Goal: Information Seeking & Learning: Check status

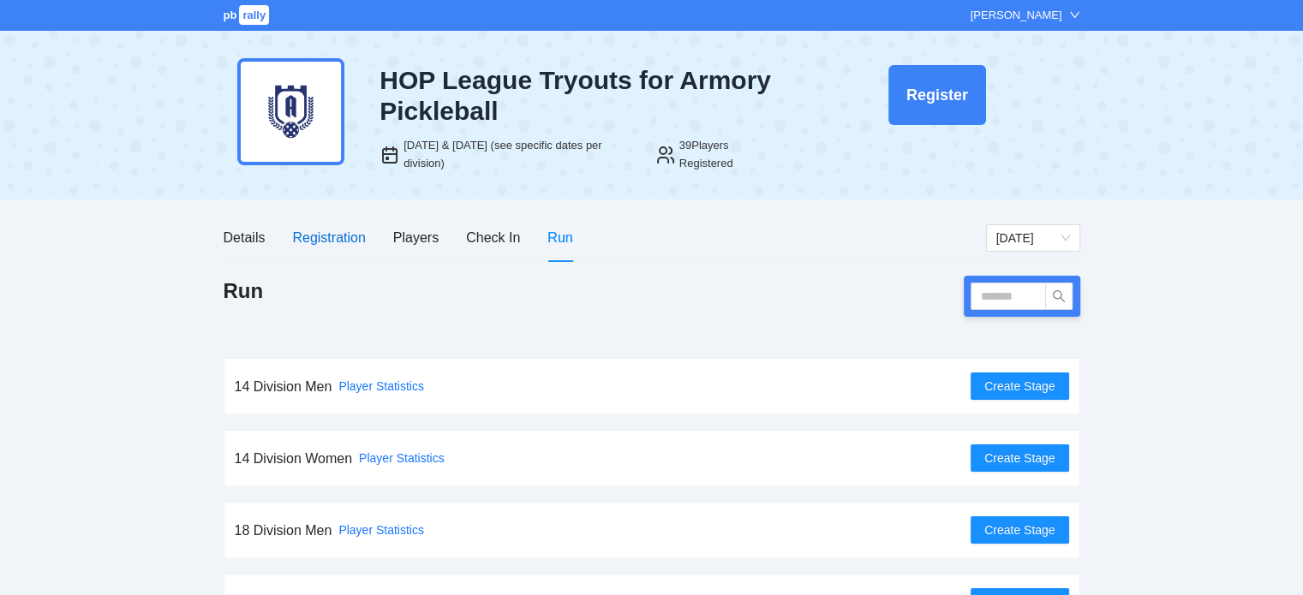
click at [332, 230] on div "Registration" at bounding box center [328, 237] width 73 height 21
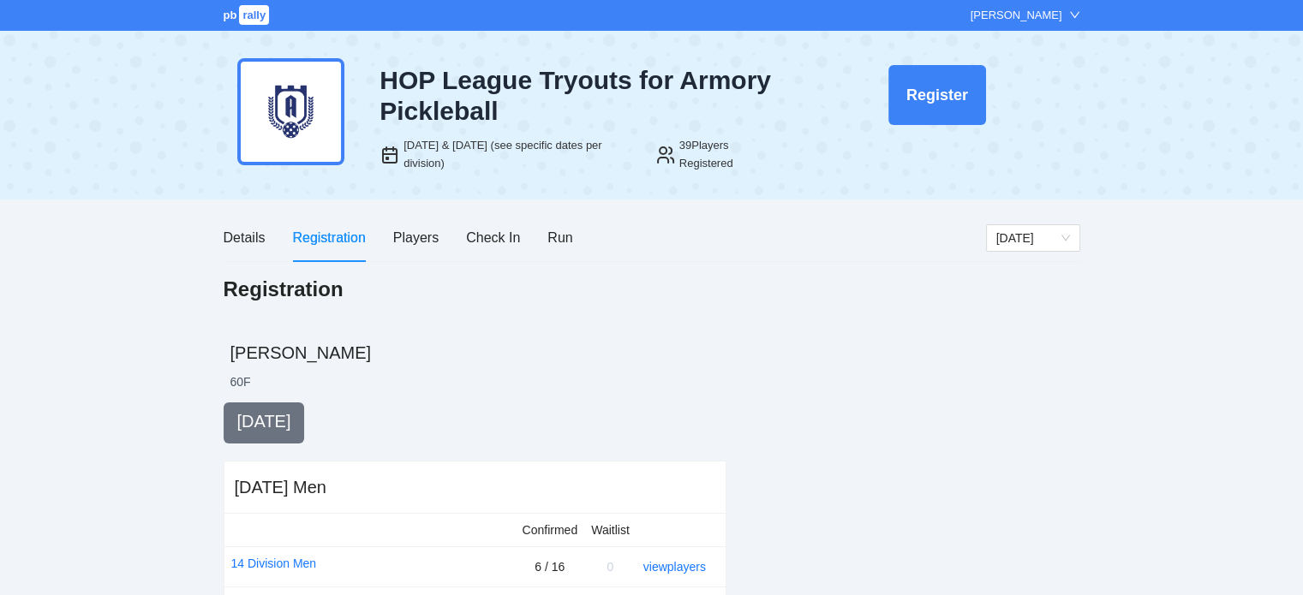
scroll to position [315, 0]
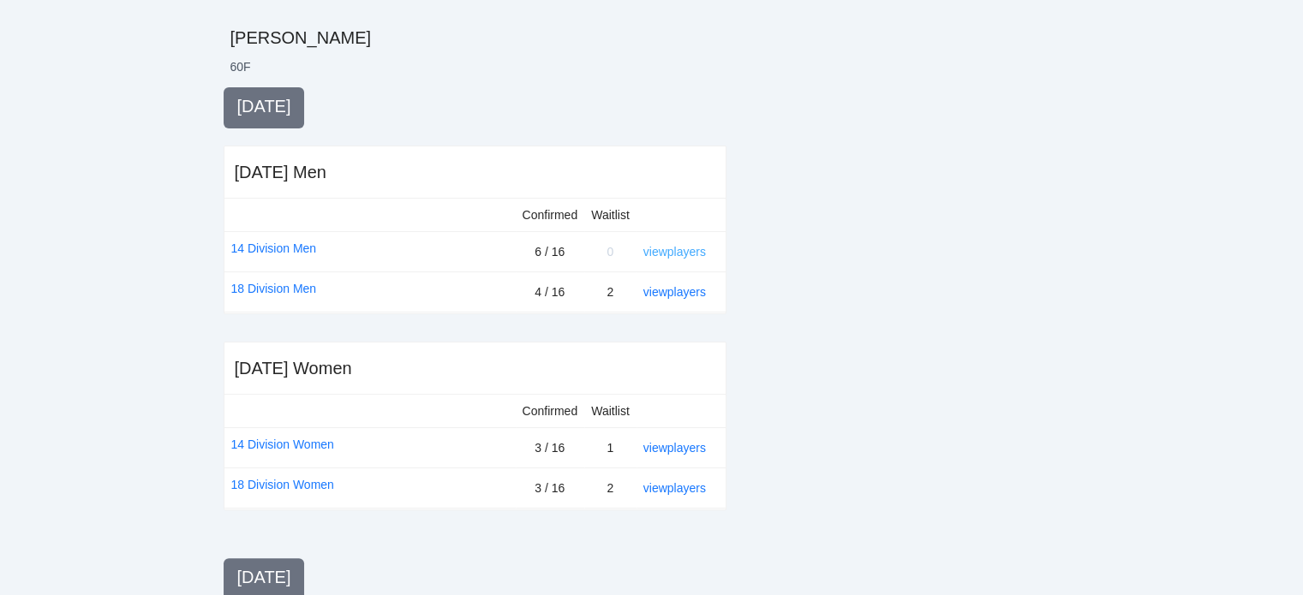
click at [676, 249] on link "view players" at bounding box center [674, 252] width 63 height 14
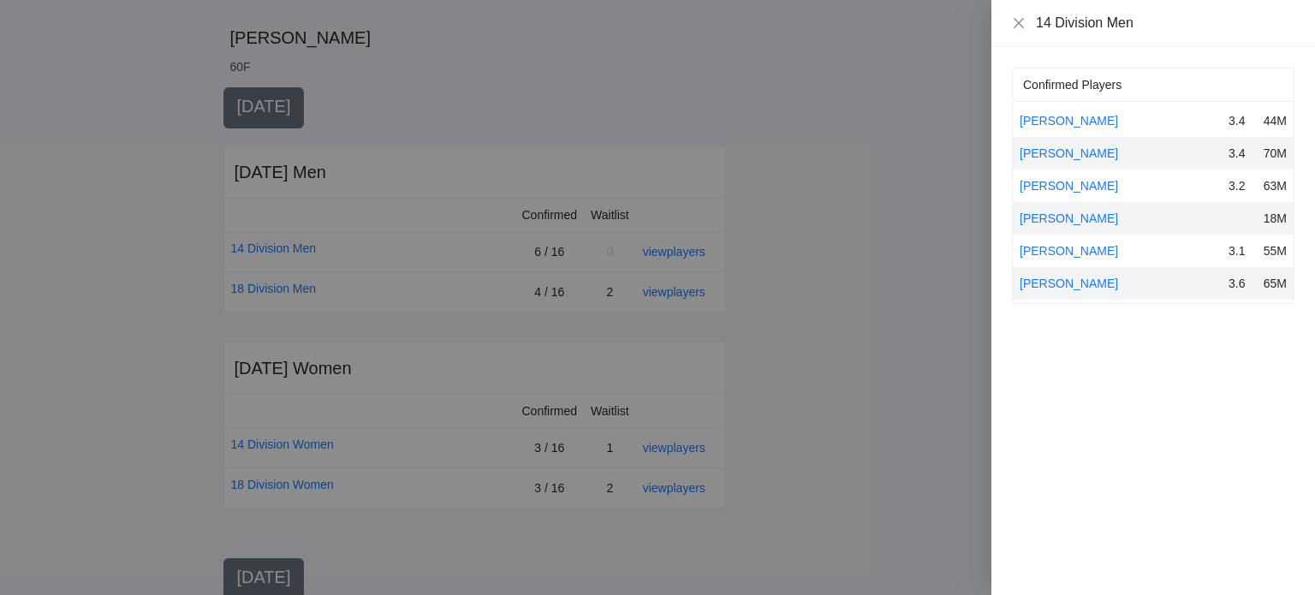
click at [816, 238] on div at bounding box center [657, 297] width 1315 height 595
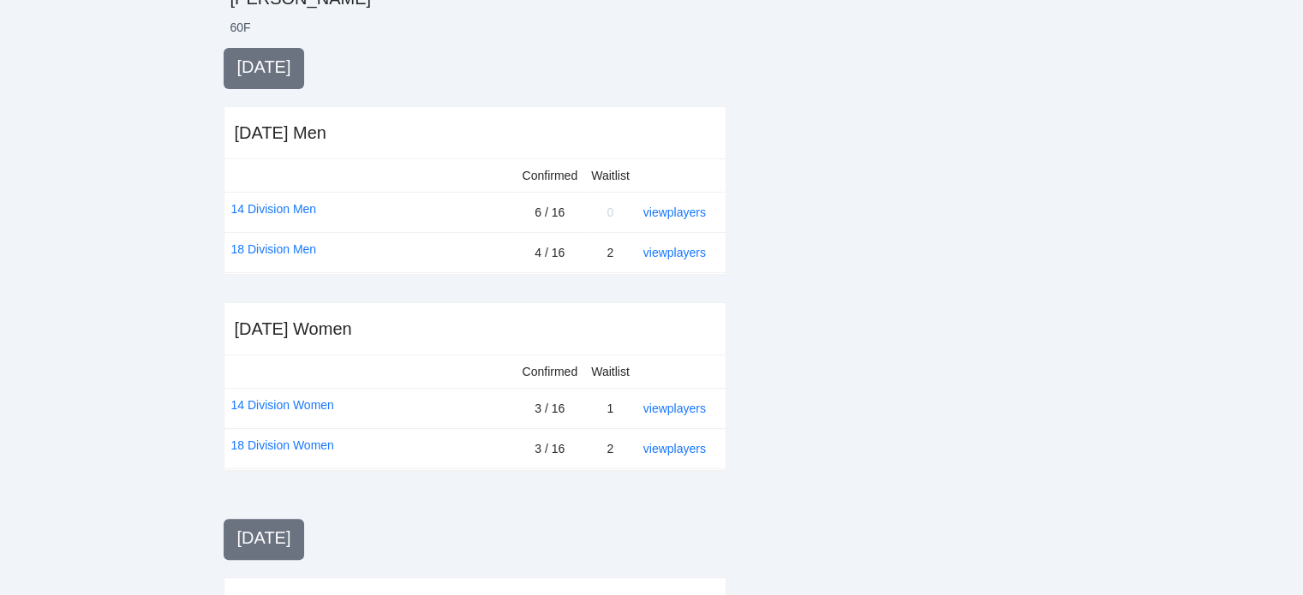
scroll to position [355, 0]
click at [689, 249] on link "view players" at bounding box center [674, 252] width 63 height 14
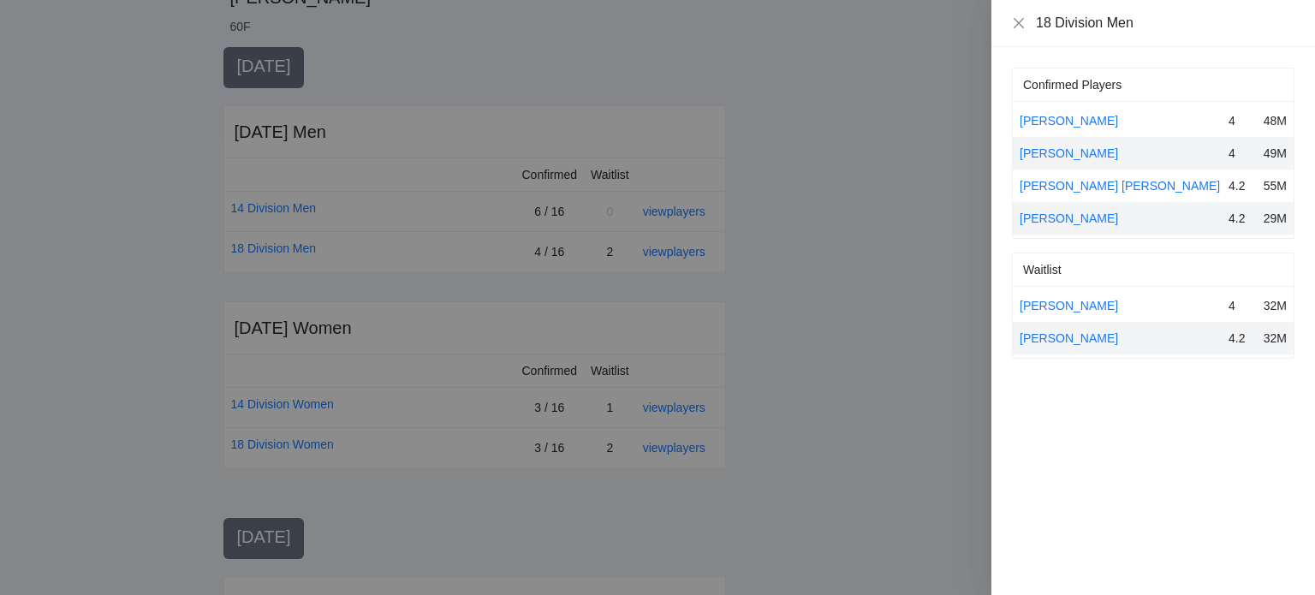
click at [893, 328] on div at bounding box center [657, 297] width 1315 height 595
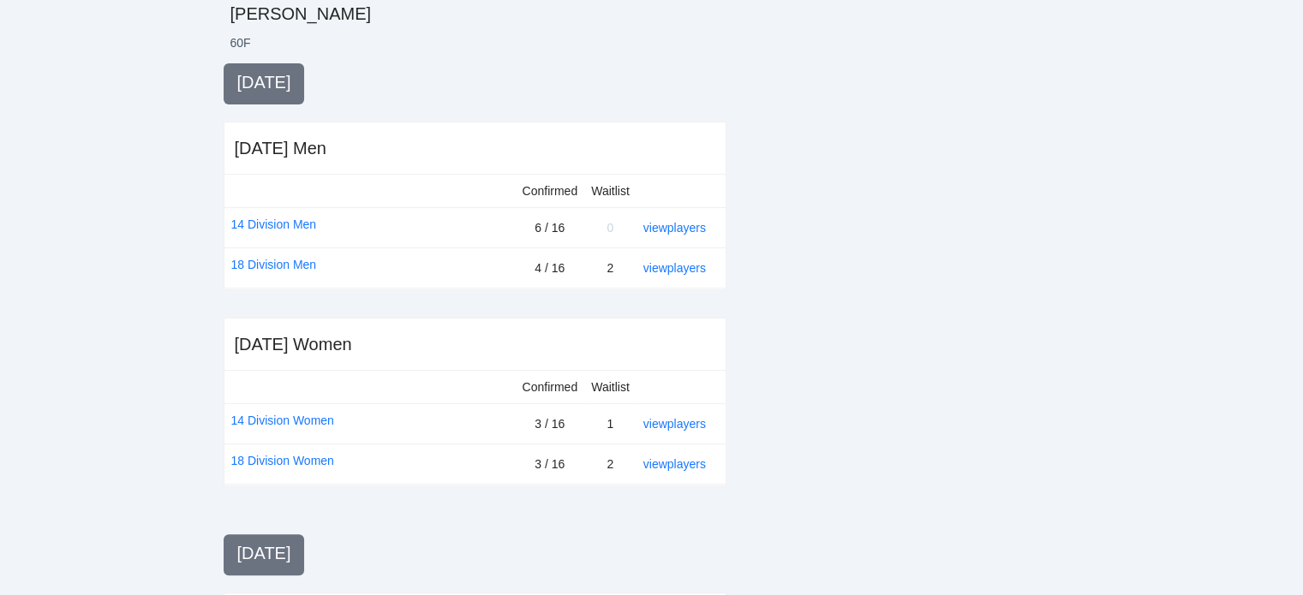
scroll to position [342, 0]
click at [667, 224] on link "view players" at bounding box center [674, 225] width 63 height 14
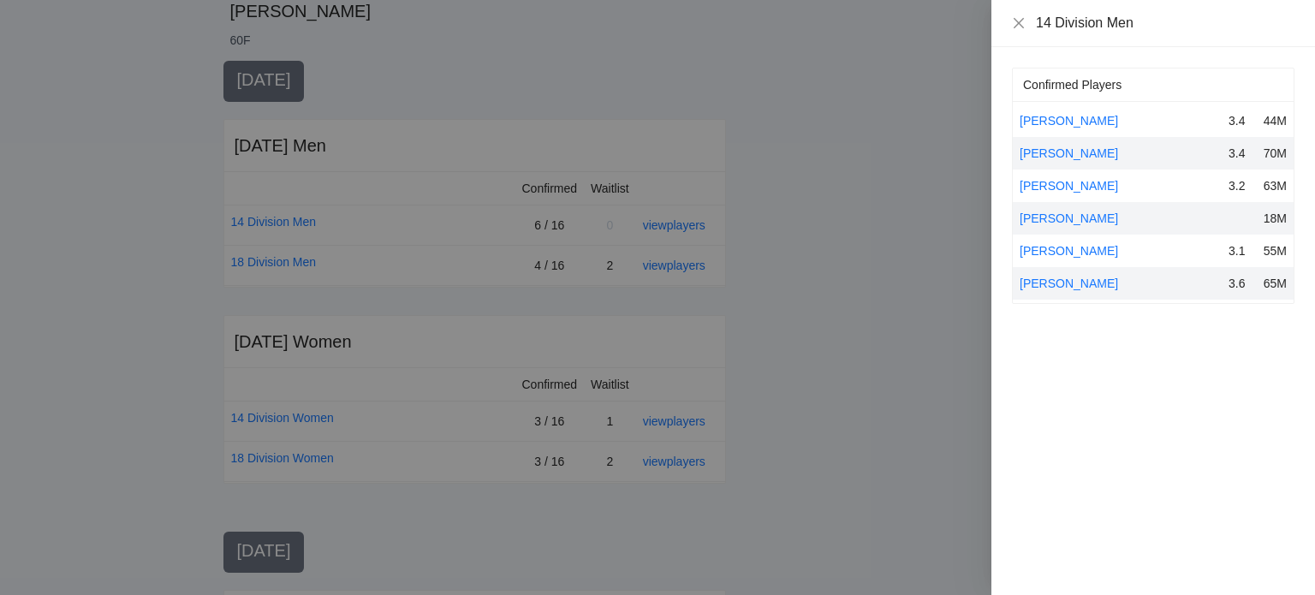
click at [777, 314] on div at bounding box center [657, 297] width 1315 height 595
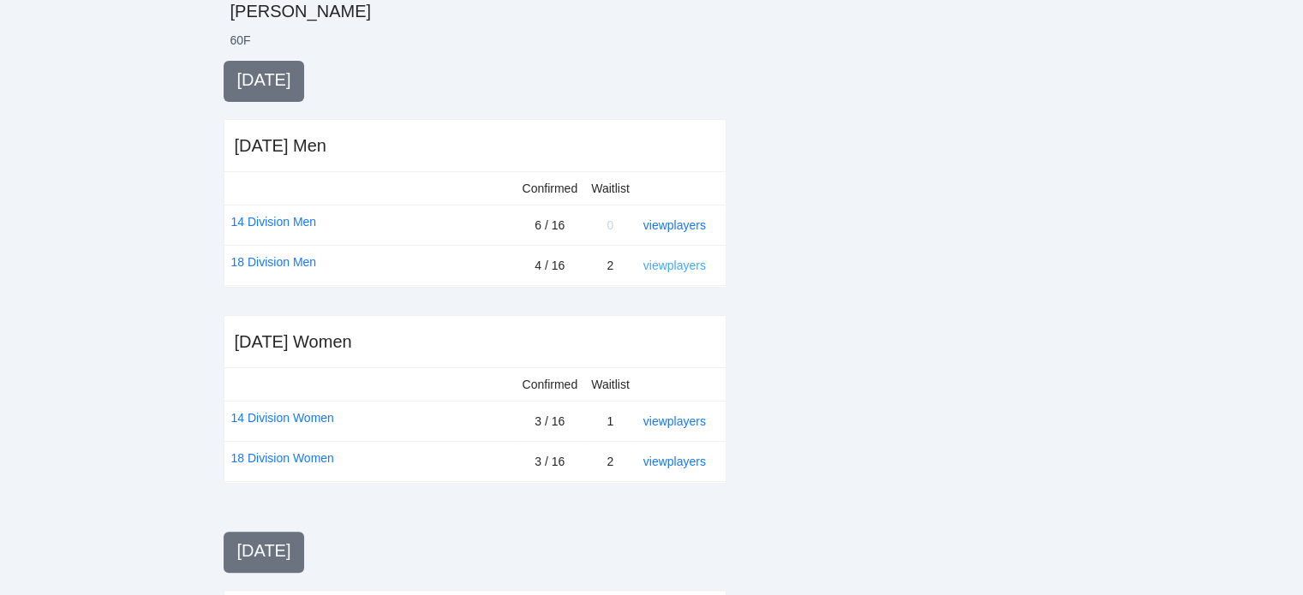
click at [695, 259] on link "view players" at bounding box center [674, 266] width 63 height 14
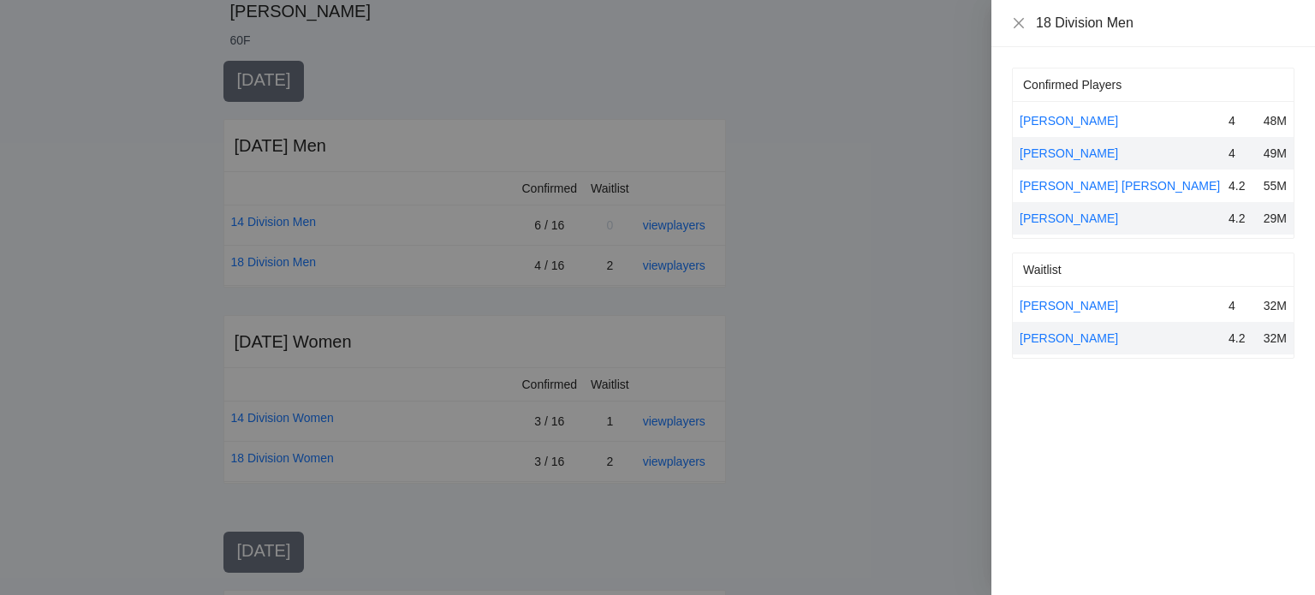
click at [740, 277] on div at bounding box center [657, 297] width 1315 height 595
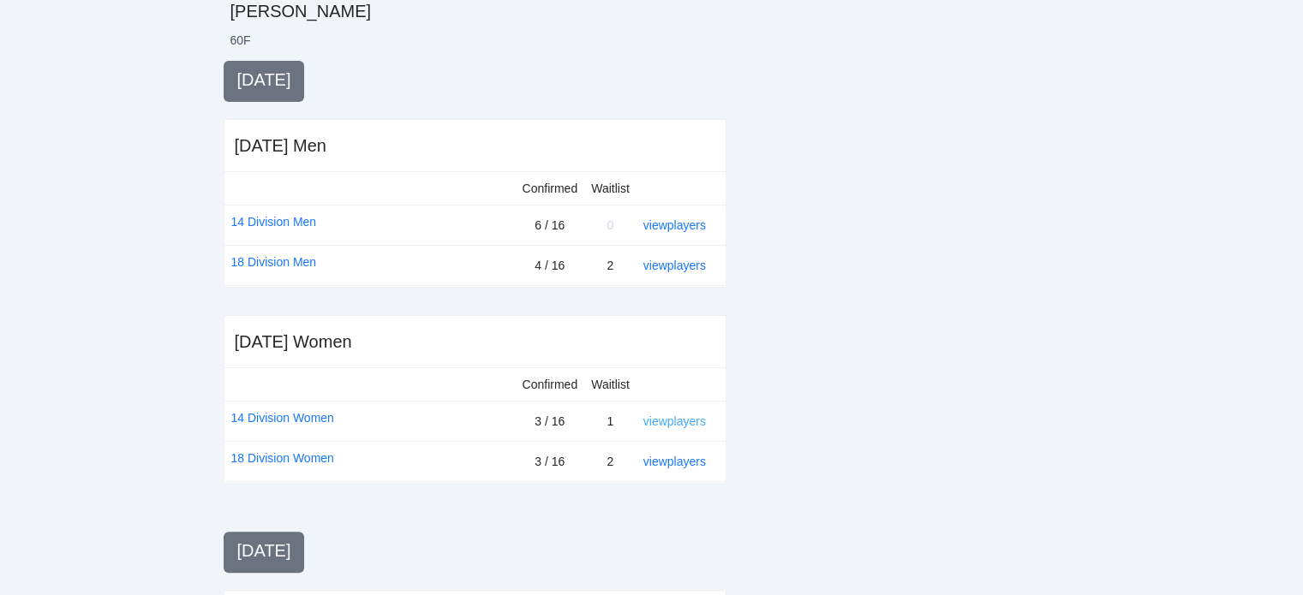
click at [679, 420] on link "view players" at bounding box center [674, 421] width 63 height 14
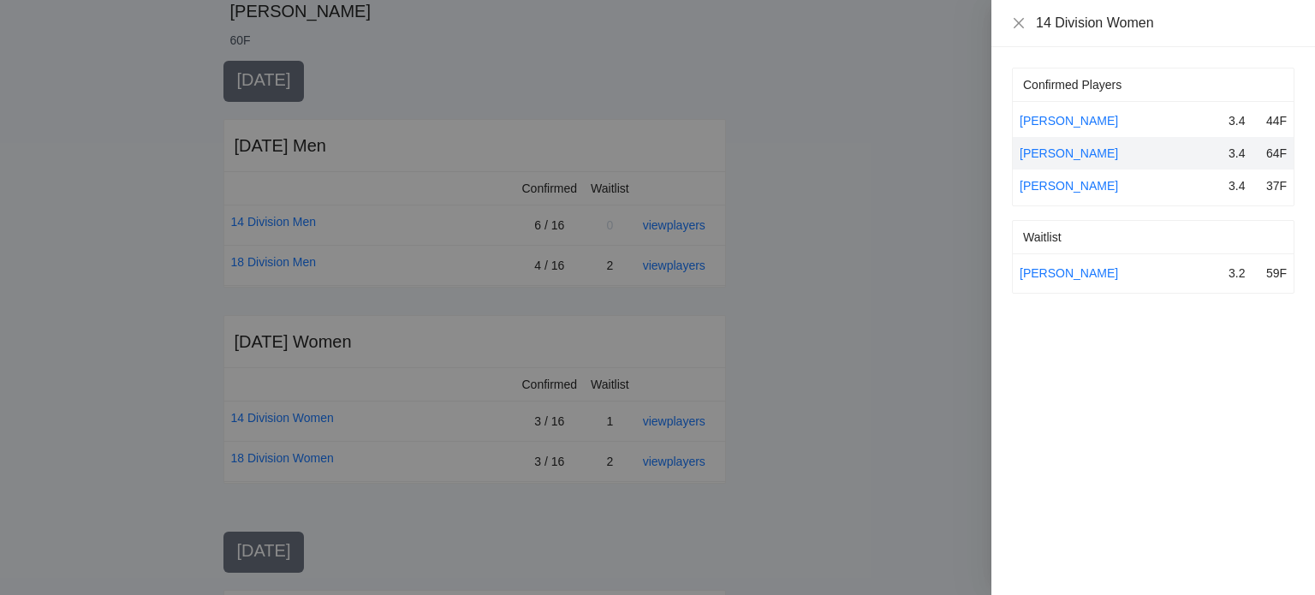
click at [766, 259] on div at bounding box center [657, 297] width 1315 height 595
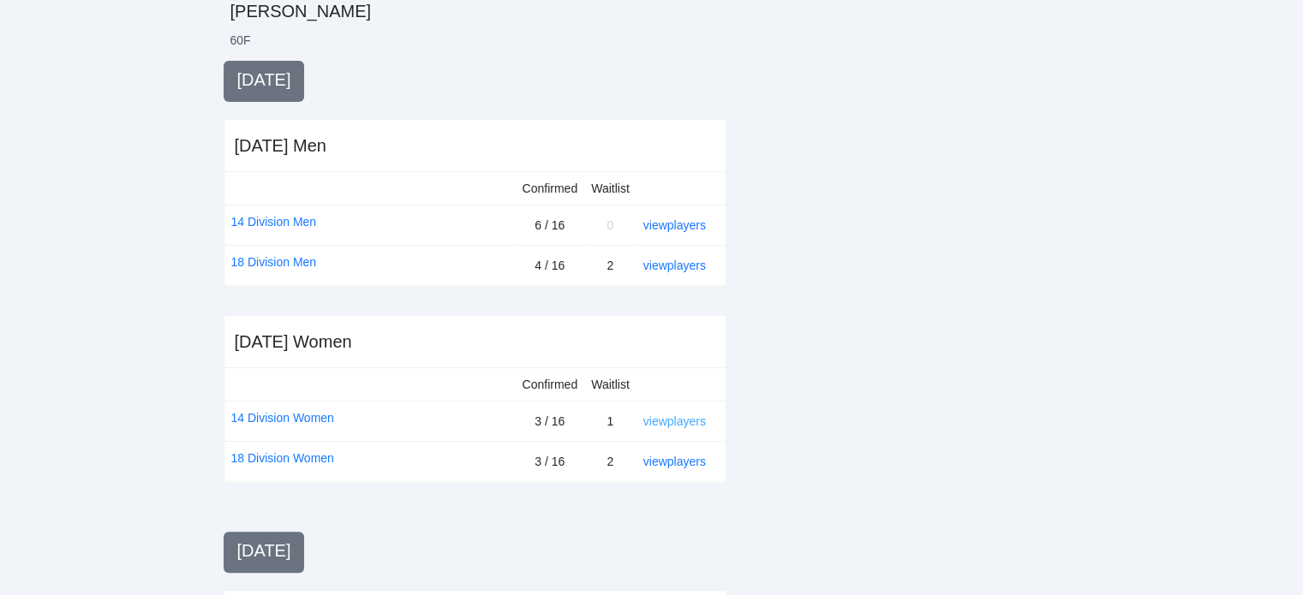
click at [677, 418] on link "view players" at bounding box center [674, 421] width 63 height 14
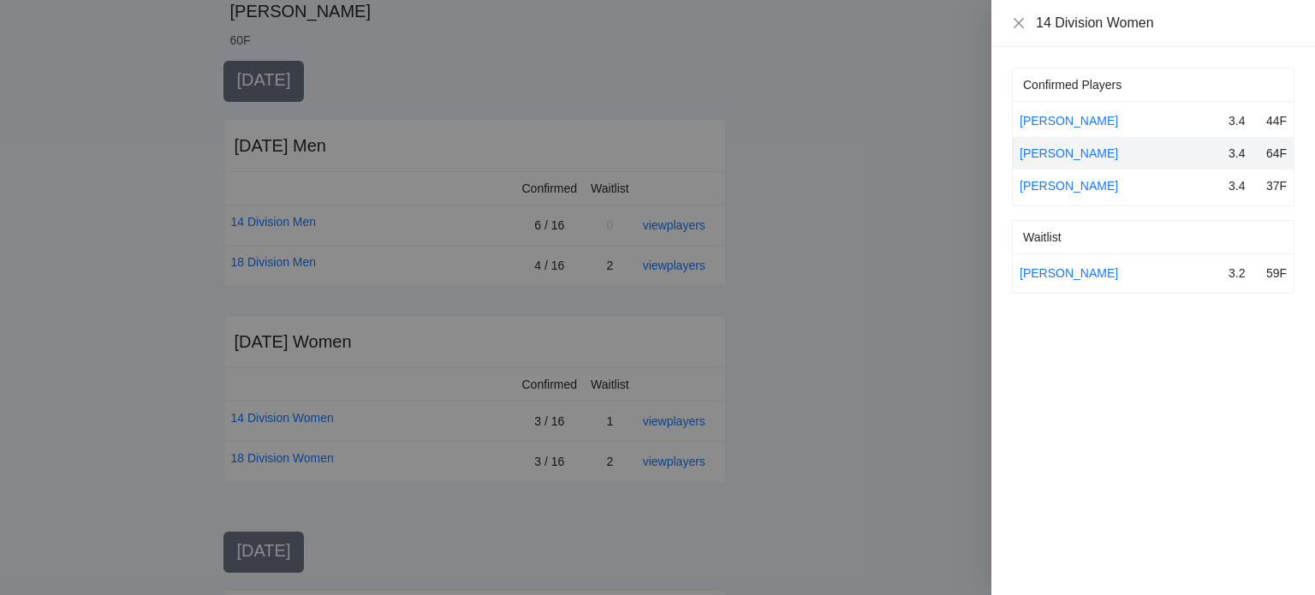
click at [704, 351] on div at bounding box center [657, 297] width 1315 height 595
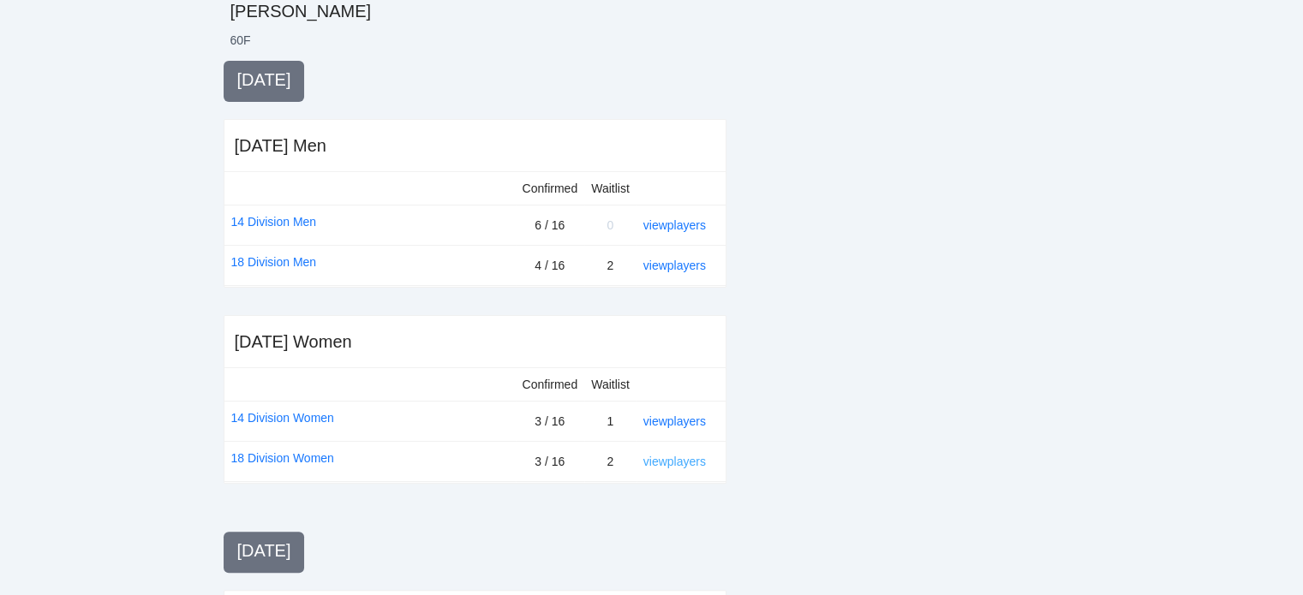
click at [678, 455] on link "view players" at bounding box center [674, 462] width 63 height 14
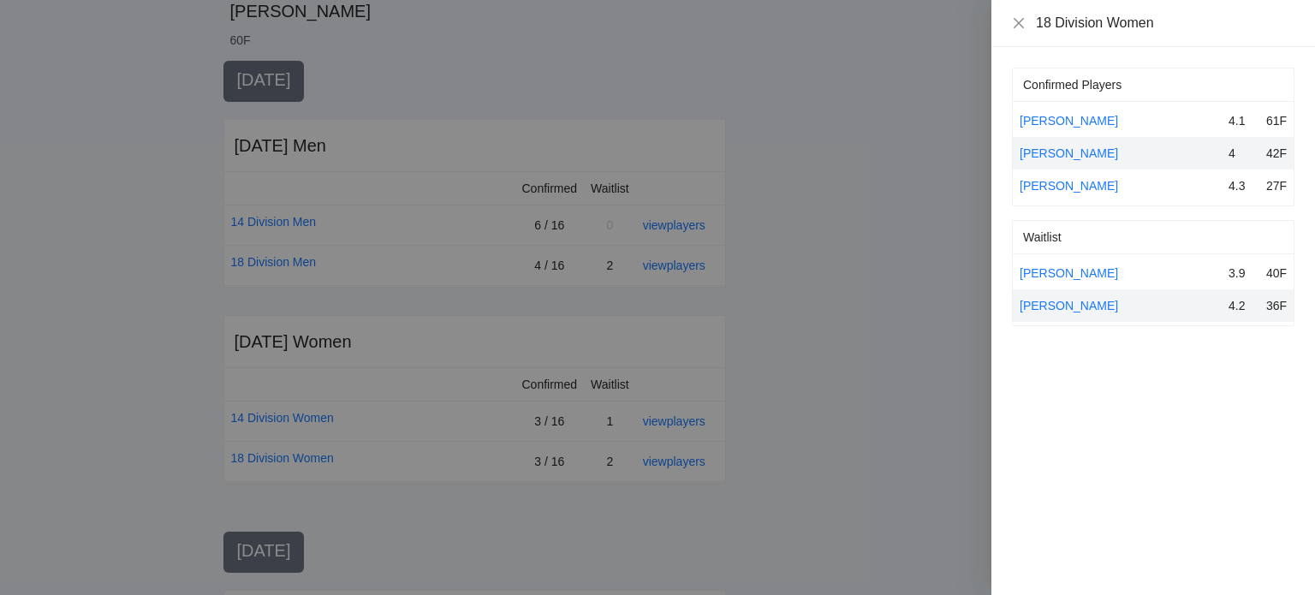
click at [807, 239] on div at bounding box center [657, 297] width 1315 height 595
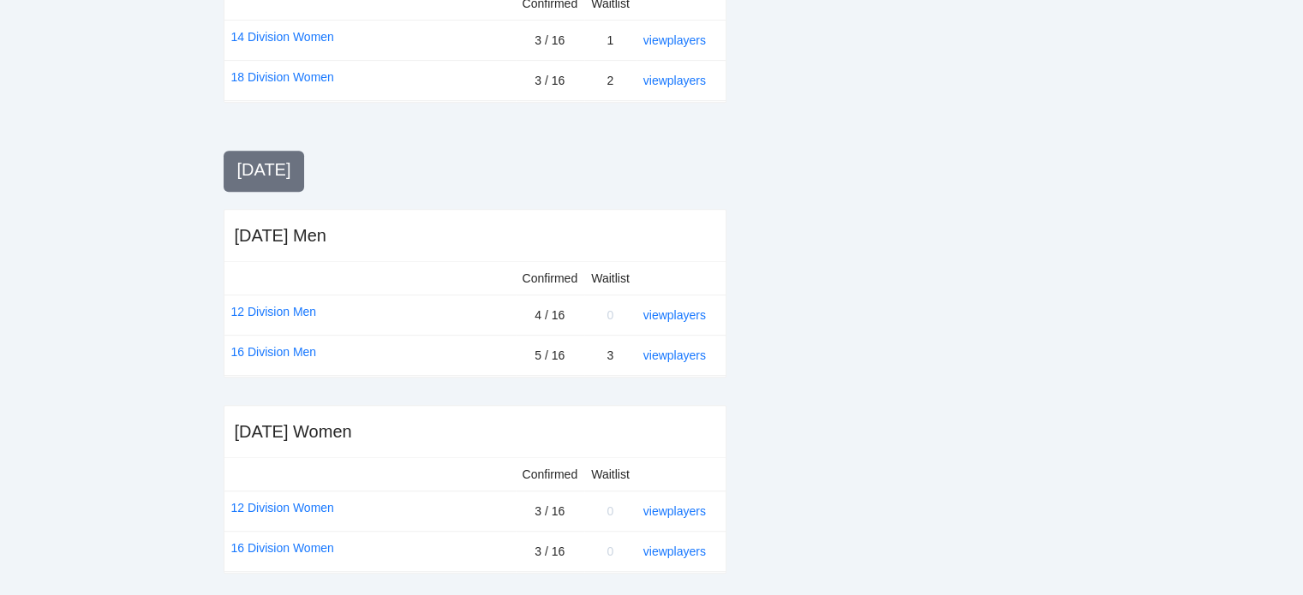
scroll to position [724, 0]
click at [678, 311] on link "view players" at bounding box center [674, 314] width 63 height 14
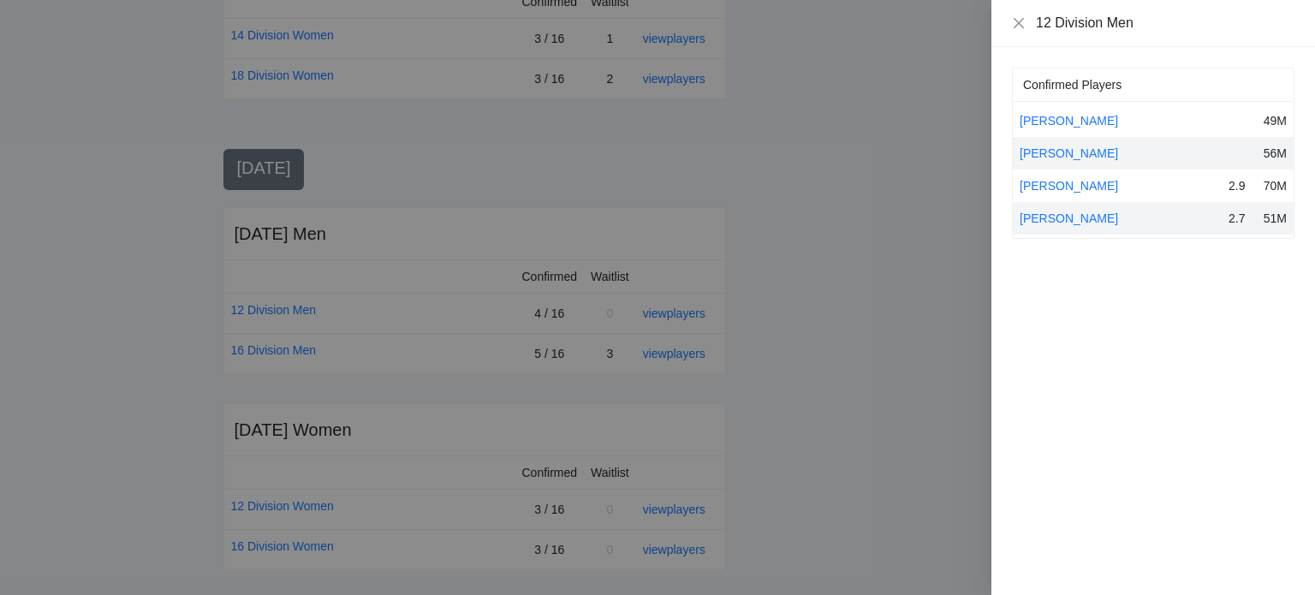
click at [760, 369] on div at bounding box center [657, 297] width 1315 height 595
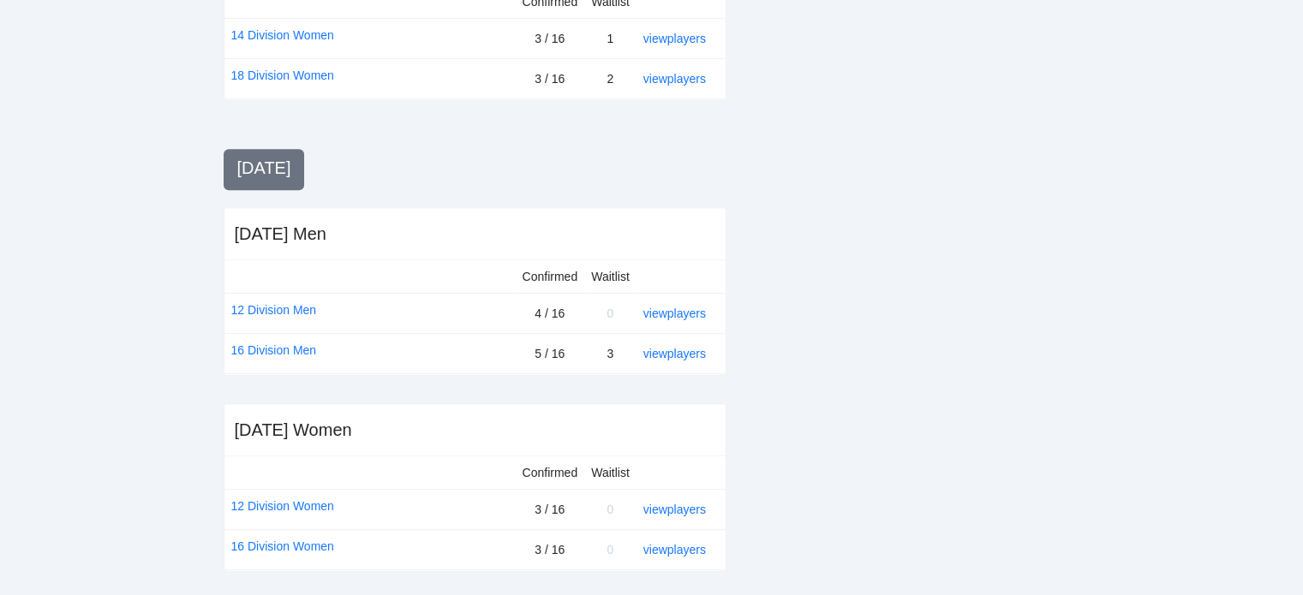
click at [677, 344] on div "view players" at bounding box center [677, 353] width 69 height 19
click at [677, 348] on link "view players" at bounding box center [674, 354] width 63 height 14
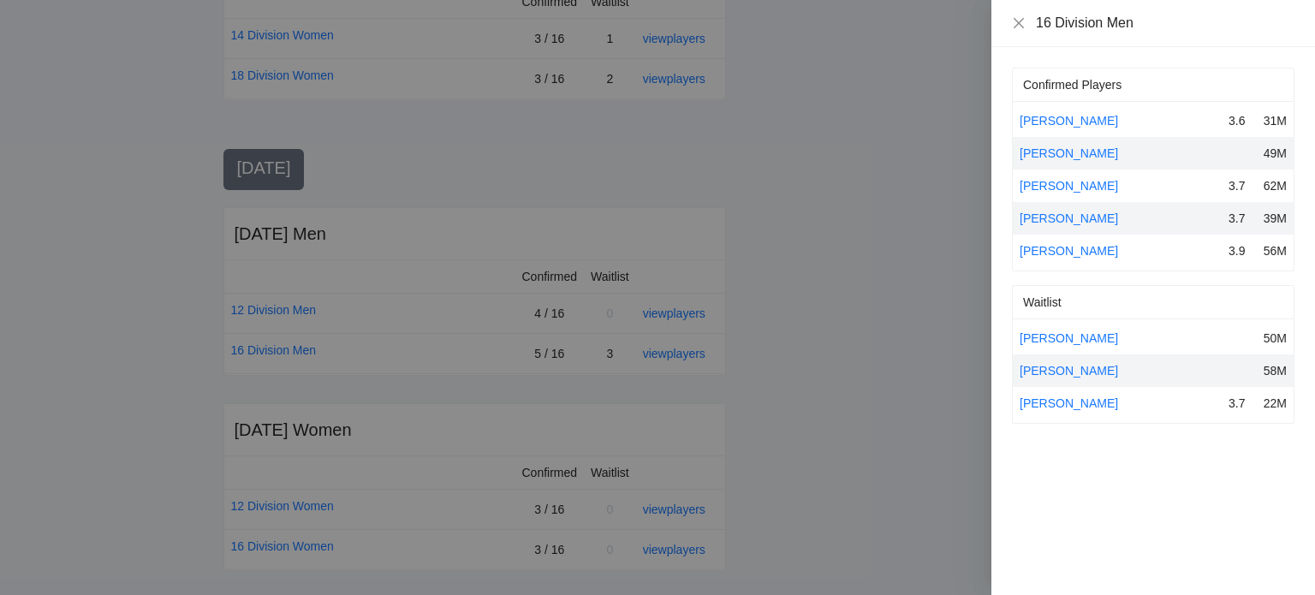
click at [904, 417] on div at bounding box center [657, 297] width 1315 height 595
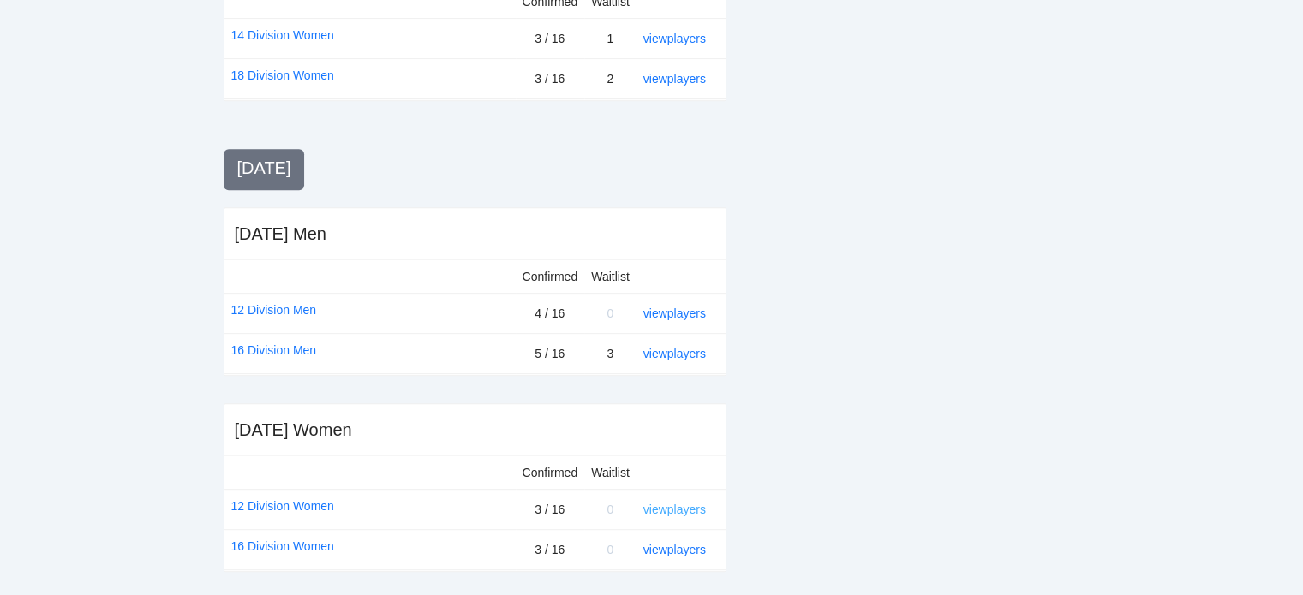
click at [675, 505] on link "view players" at bounding box center [674, 510] width 63 height 14
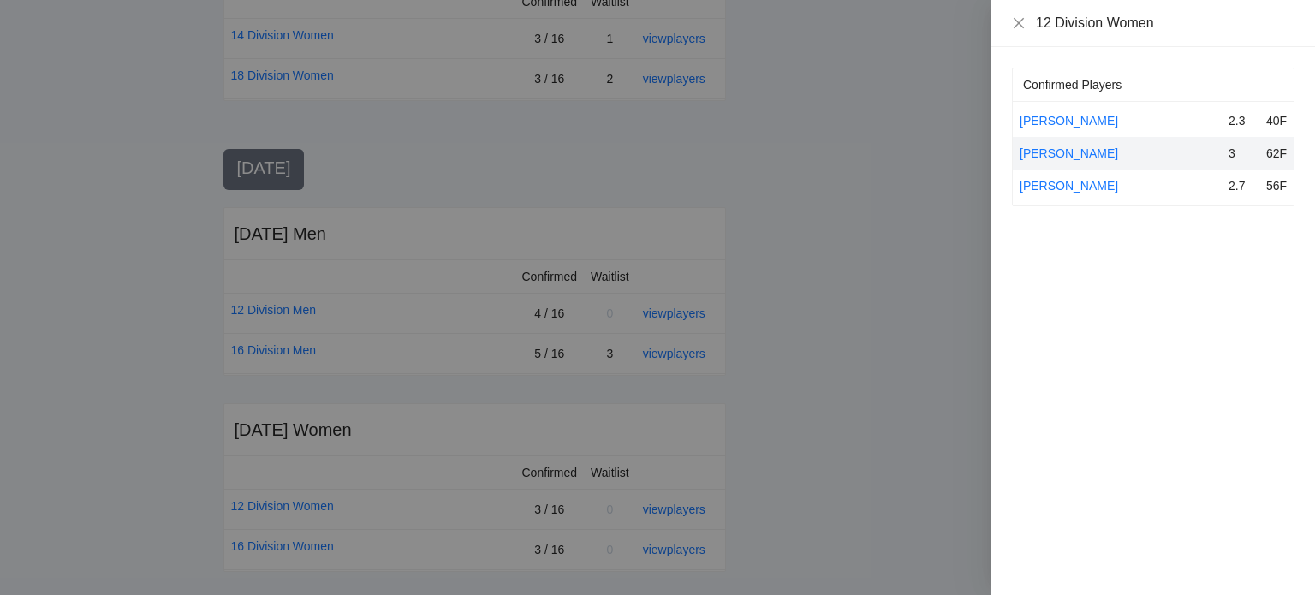
click at [683, 546] on div at bounding box center [657, 297] width 1315 height 595
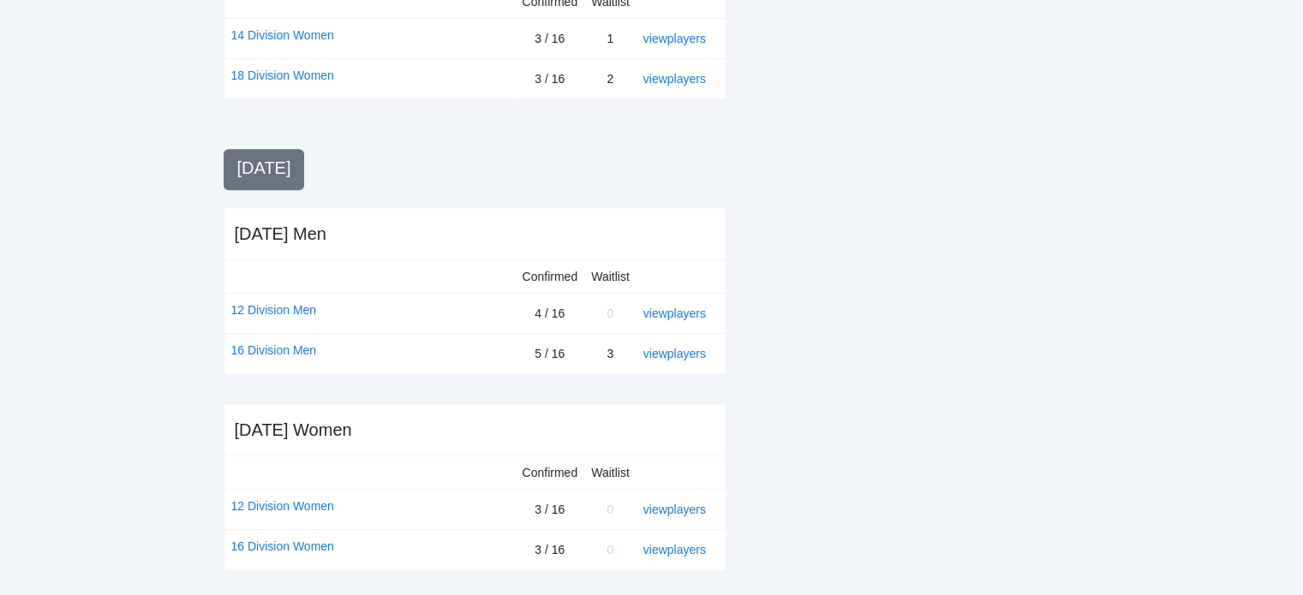
click at [683, 546] on link "view players" at bounding box center [674, 550] width 63 height 14
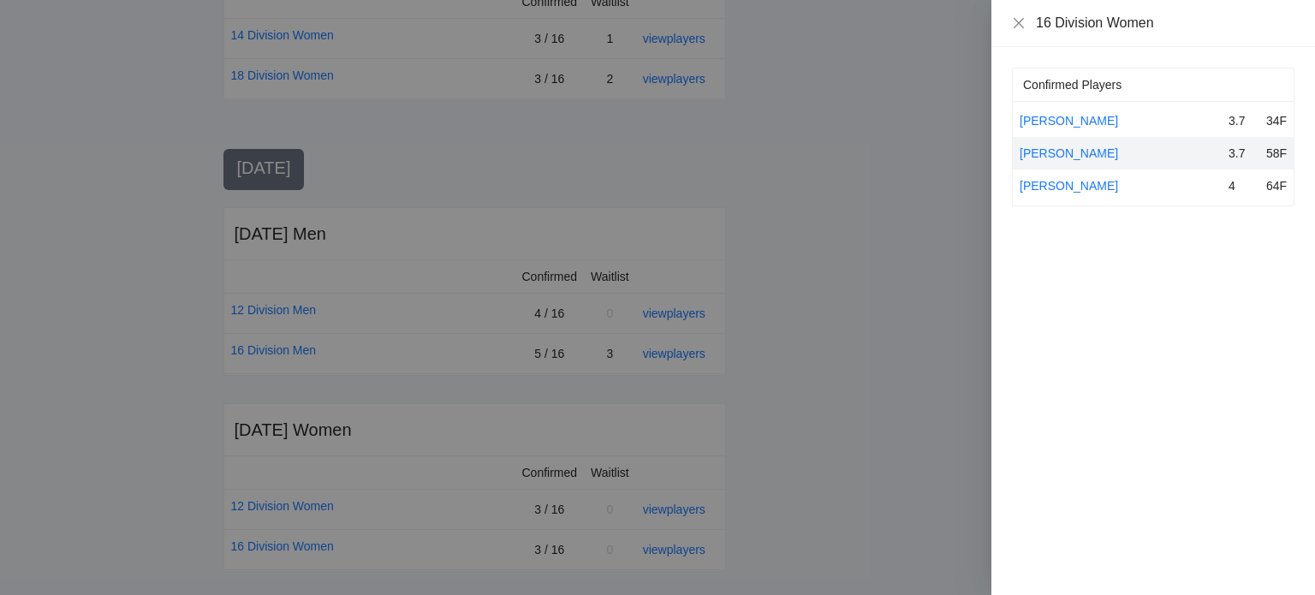
click at [909, 137] on div at bounding box center [657, 297] width 1315 height 595
